Goal: Ask a question

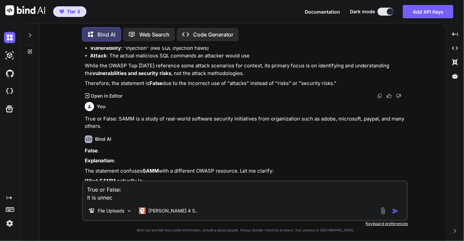
click at [30, 52] on icon at bounding box center [29, 51] width 5 height 5
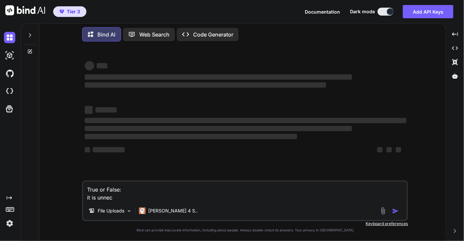
type textarea "x"
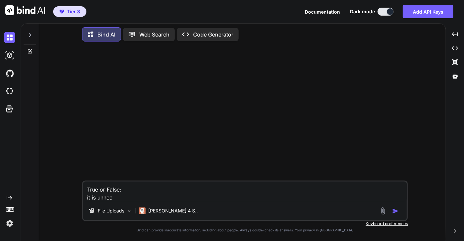
drag, startPoint x: 130, startPoint y: 199, endPoint x: 75, endPoint y: 179, distance: 58.0
click at [75, 179] on div "True or False: it is unnec File Uploads [PERSON_NAME] 4 S.. Created with Bind A…" at bounding box center [245, 144] width 401 height 194
type textarea "x"
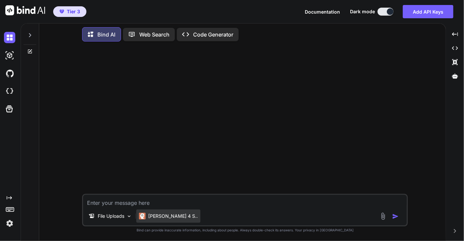
click at [157, 215] on p "[PERSON_NAME] 4 S.." at bounding box center [172, 216] width 49 height 7
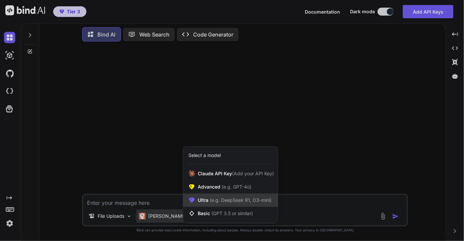
click at [227, 200] on span "(e.g. DeepSeek R1, O3-mini)" at bounding box center [239, 200] width 63 height 6
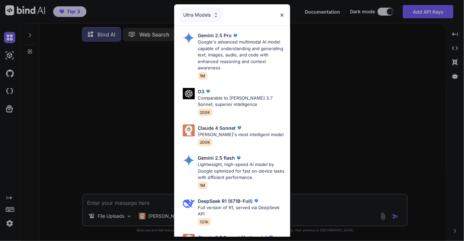
click at [207, 12] on div "Ultra Models" at bounding box center [200, 15] width 43 height 15
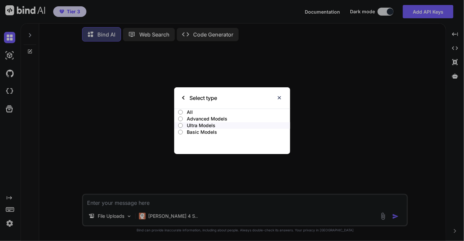
click at [207, 126] on p "Ultra Models" at bounding box center [238, 125] width 103 height 7
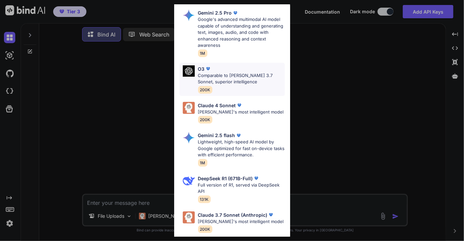
scroll to position [22, 0]
click at [247, 114] on p "[PERSON_NAME]'s most intelligent model" at bounding box center [241, 112] width 86 height 7
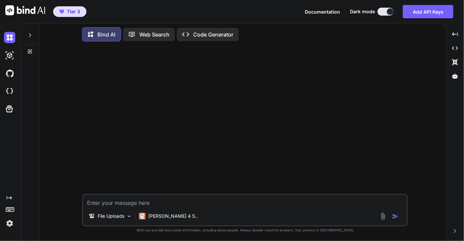
click at [153, 204] on textarea at bounding box center [244, 201] width 323 height 12
paste textarea "Error happened during initialization of the global state store; this thread has…"
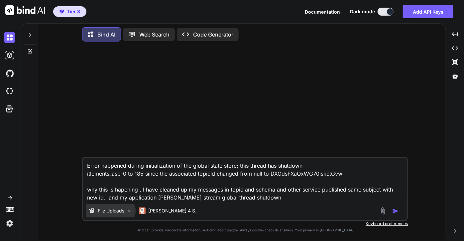
type textarea "Error happened during initialization of the global state store; this thread has…"
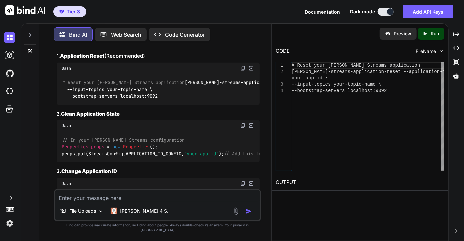
scroll to position [220, 0]
click at [137, 202] on textarea at bounding box center [157, 196] width 205 height 12
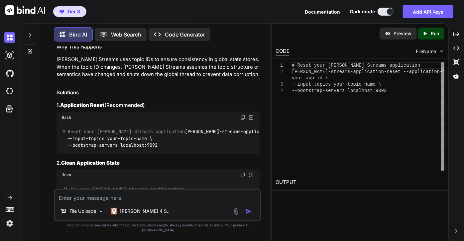
scroll to position [119, 0]
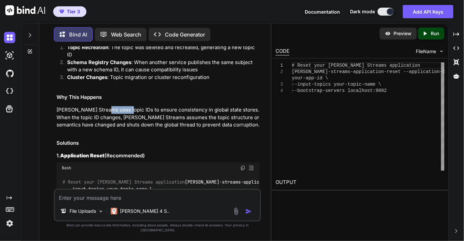
drag, startPoint x: 105, startPoint y: 101, endPoint x: 125, endPoint y: 103, distance: 20.0
click at [125, 106] on p "[PERSON_NAME] Streams uses topic IDs to ensure consistency in global state stor…" at bounding box center [157, 117] width 203 height 23
copy p "topic IDs"
click at [97, 202] on textarea at bounding box center [157, 196] width 205 height 12
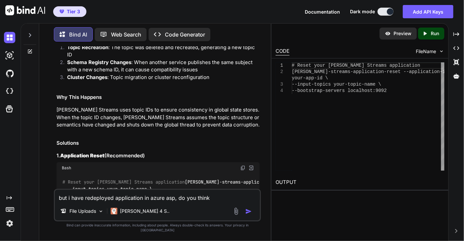
paste textarea "topic IDs"
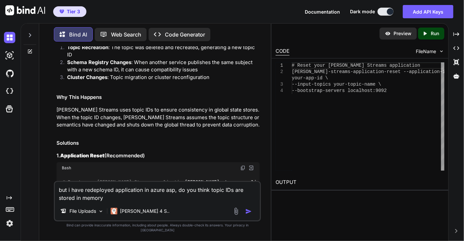
type textarea "but i have redeployed application in azure asp, do you think topic IDs are stor…"
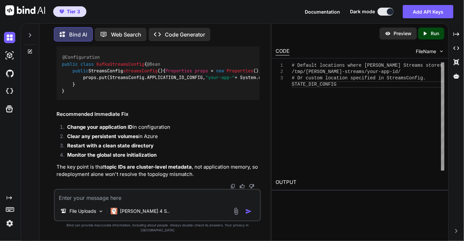
scroll to position [1488, 0]
click at [136, 202] on textarea at bounding box center [157, 196] width 205 height 12
drag, startPoint x: 163, startPoint y: 206, endPoint x: 41, endPoint y: 205, distance: 122.2
click at [41, 205] on div "Bind AI Web Search Created with Pixso. Code Generator You Error happened during…" at bounding box center [154, 133] width 231 height 216
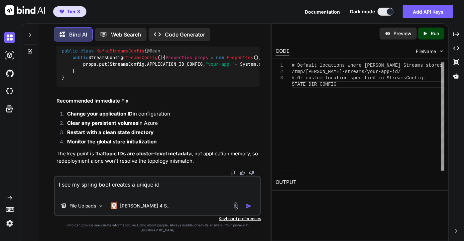
paste textarea "[DATE] 09:10:41.096-04:00 uswac:GlobalStateManagerImpl [INFO ] {} - global-stre…"
type textarea "I see my spring boot creates a unique id [DATE] 09:10:41.096-04:00 uswac:Global…"
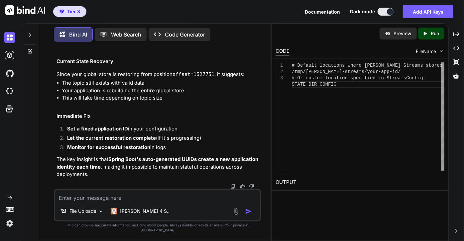
scroll to position [2340, 0]
click at [149, 202] on textarea at bounding box center [157, 196] width 205 height 12
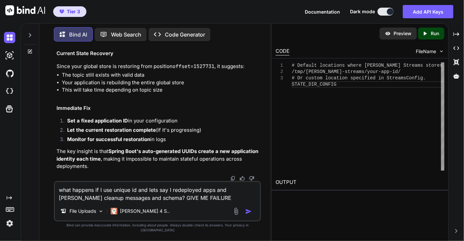
type textarea "what happens if I use unique id and lets say I redeployed apps and [PERSON_NAME…"
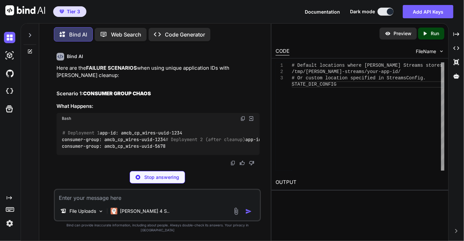
scroll to position [2521, 0]
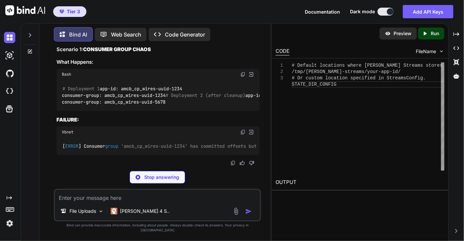
drag, startPoint x: 190, startPoint y: 143, endPoint x: 198, endPoint y: 137, distance: 10.6
click at [198, 111] on div "# Deployment 1 app-id: amcb_cp_wires-uuid-1234 consumer-group: amcb_cp_wires-uu…" at bounding box center [157, 95] width 203 height 31
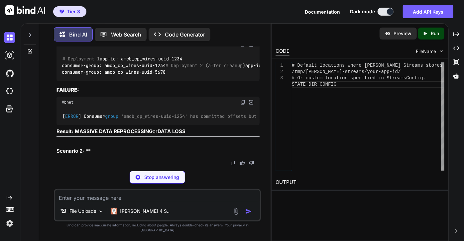
click at [194, 81] on div "# Deployment 1 app-id: amcb_cp_wires-uuid-1234 consumer-group: amcb_cp_wires-uu…" at bounding box center [157, 65] width 203 height 31
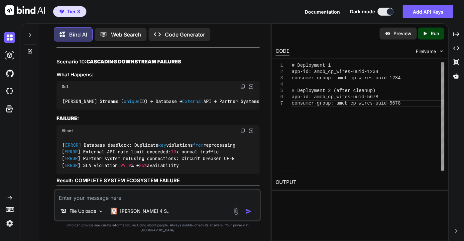
scroll to position [3578, 0]
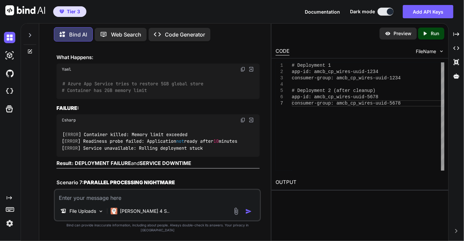
scroll to position [3037, 0]
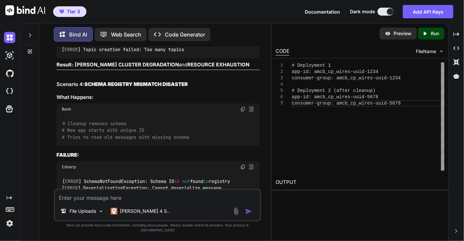
scroll to position [2727, 0]
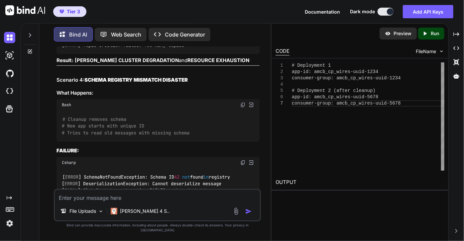
click at [174, 201] on textarea at bounding box center [157, 196] width 205 height 12
paste textarea "package com.td.gwiro.wires.messaging; import com.ibm.build2manage.messaging.[PE…"
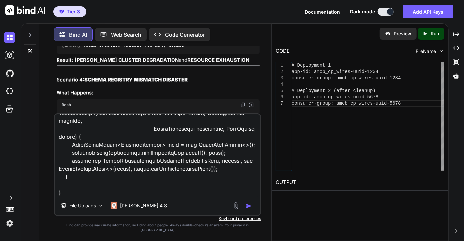
click at [165, 195] on textarea at bounding box center [157, 155] width 205 height 82
paste textarea "spring.[PERSON_NAME].streams.application-id=${spring.[PERSON_NAME].consumer.gro…"
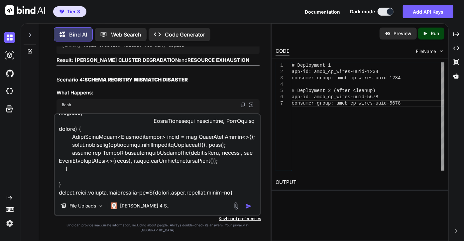
scroll to position [822, 0]
paste textarea "spring.[PERSON_NAME].consumer.group-id=amcb_cp_wires_uswos"
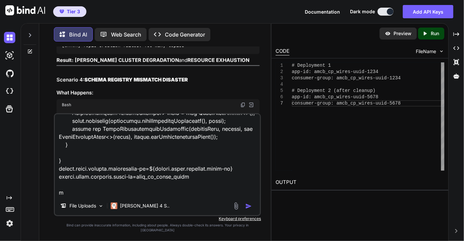
scroll to position [830, 0]
type textarea "package com.td.gwiro.wires.messaging; import com.ibm.build2manage.messaging.[PE…"
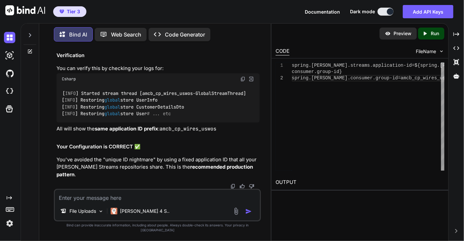
scroll to position [5076, 0]
drag, startPoint x: 218, startPoint y: 113, endPoint x: 113, endPoint y: 119, distance: 105.4
copy code "amcb_cp_wires_uswos-GlobalStreamThread"
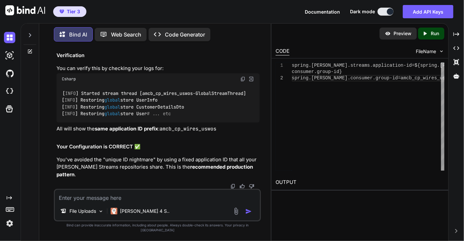
click at [114, 202] on textarea at bounding box center [157, 196] width 205 height 12
paste textarea "amcb_cp_wires_uswos-GlobalStreamThread"
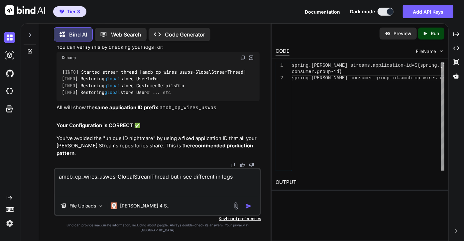
paste textarea "amcb_cp_wires_uswos-GlobalStreamThread"
click at [118, 197] on textarea "amcb_cp_wires_uswos-GlobalStreamThread but i see different in logs amcb_cp_wire…" at bounding box center [157, 183] width 205 height 28
type textarea "amcb_cp_wires_uswos-GlobalStreamThread but i see different in logs amcb_cp_wire…"
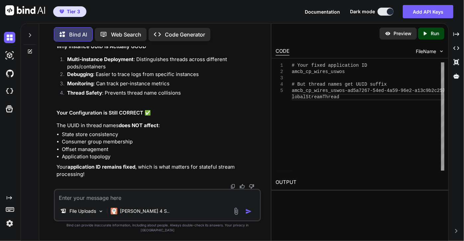
scroll to position [6168, 0]
click at [129, 202] on textarea at bounding box center [157, 196] width 205 height 12
click at [137, 202] on textarea at bounding box center [157, 196] width 205 height 12
click at [130, 202] on textarea at bounding box center [157, 196] width 205 height 12
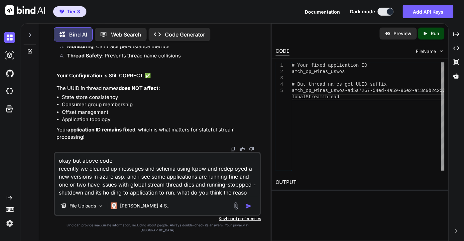
type textarea "okay but above code recently we cleaned up messages and schema using kpow and r…"
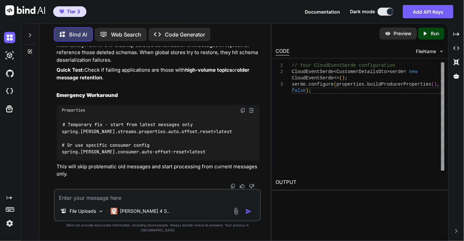
scroll to position [7299, 0]
click at [128, 202] on textarea at bounding box center [157, 196] width 205 height 12
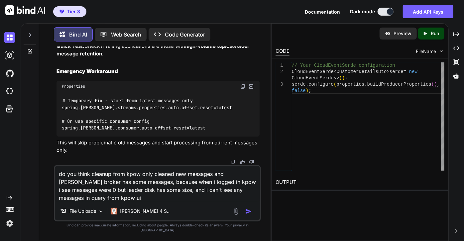
type textarea "do you think cleanup from kpow only cleaned new messages and [PERSON_NAME] brok…"
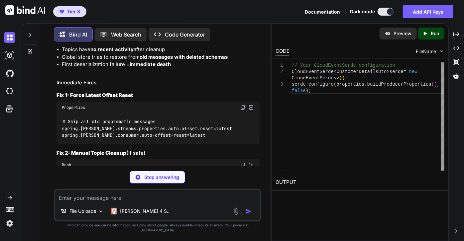
scroll to position [7907, 0]
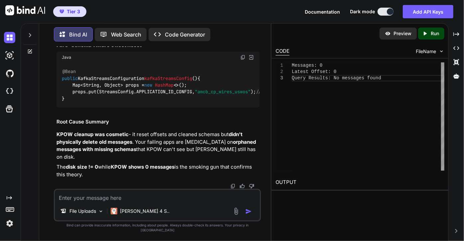
scroll to position [8512, 0]
click at [176, 202] on textarea at bounding box center [157, 196] width 205 height 12
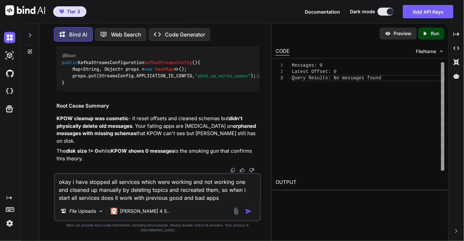
type textarea "okay i have stopped all services which were working and not working one and cle…"
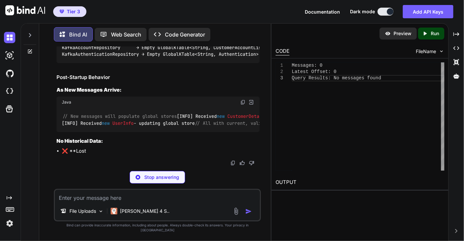
scroll to position [9238, 0]
